Goal: Check status: Check status

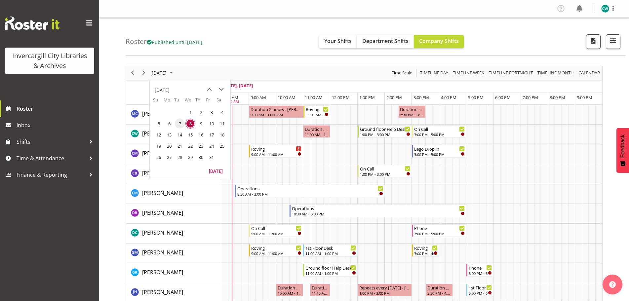
click at [181, 122] on span "7" at bounding box center [180, 124] width 10 height 10
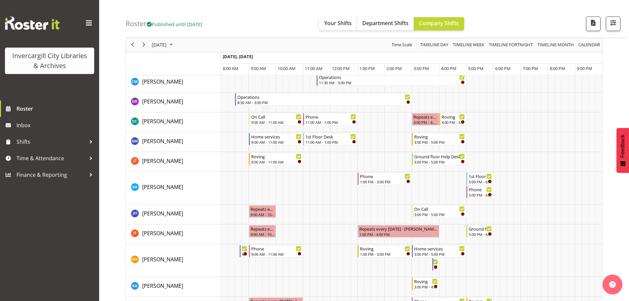
scroll to position [66, 0]
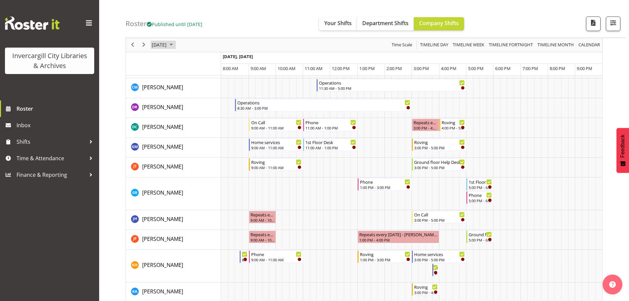
click at [175, 44] on span "October 2025" at bounding box center [171, 45] width 8 height 8
click at [191, 95] on span "8" at bounding box center [190, 96] width 10 height 10
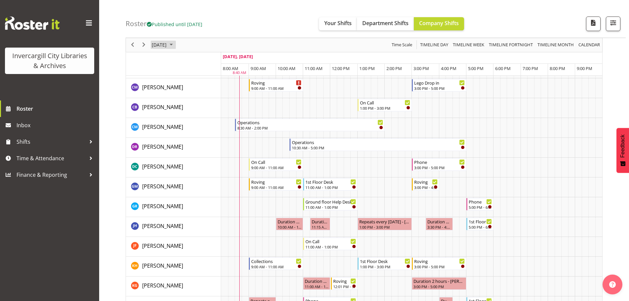
click at [175, 43] on span "October 2025" at bounding box center [171, 45] width 8 height 8
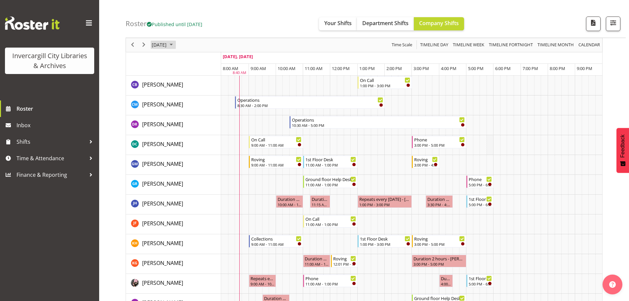
scroll to position [99, 0]
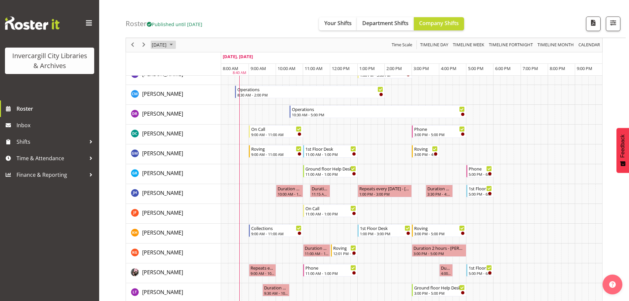
click at [175, 44] on span "October 2025" at bounding box center [171, 45] width 8 height 8
click at [180, 95] on span "7" at bounding box center [180, 96] width 10 height 10
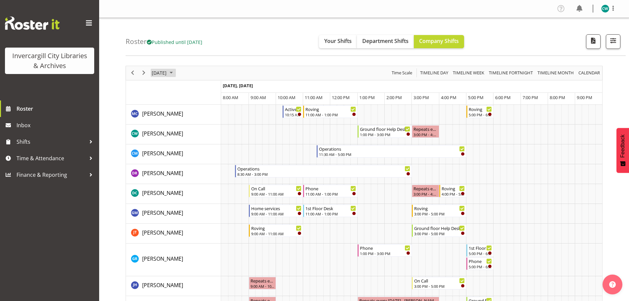
click at [175, 74] on span "October 2025" at bounding box center [171, 73] width 8 height 8
click at [192, 122] on span "8" at bounding box center [190, 124] width 10 height 10
